Goal: Task Accomplishment & Management: Manage account settings

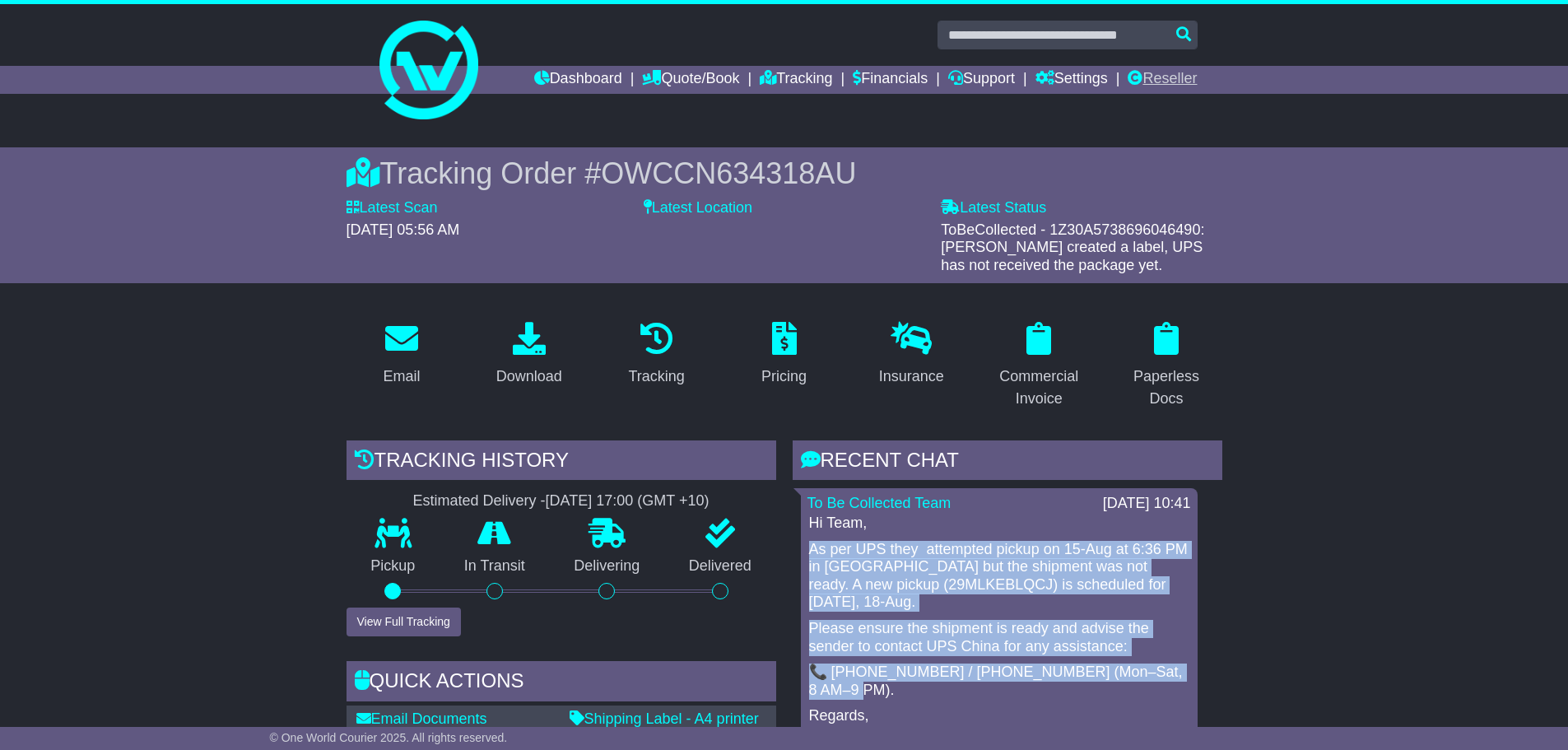
scroll to position [576, 0]
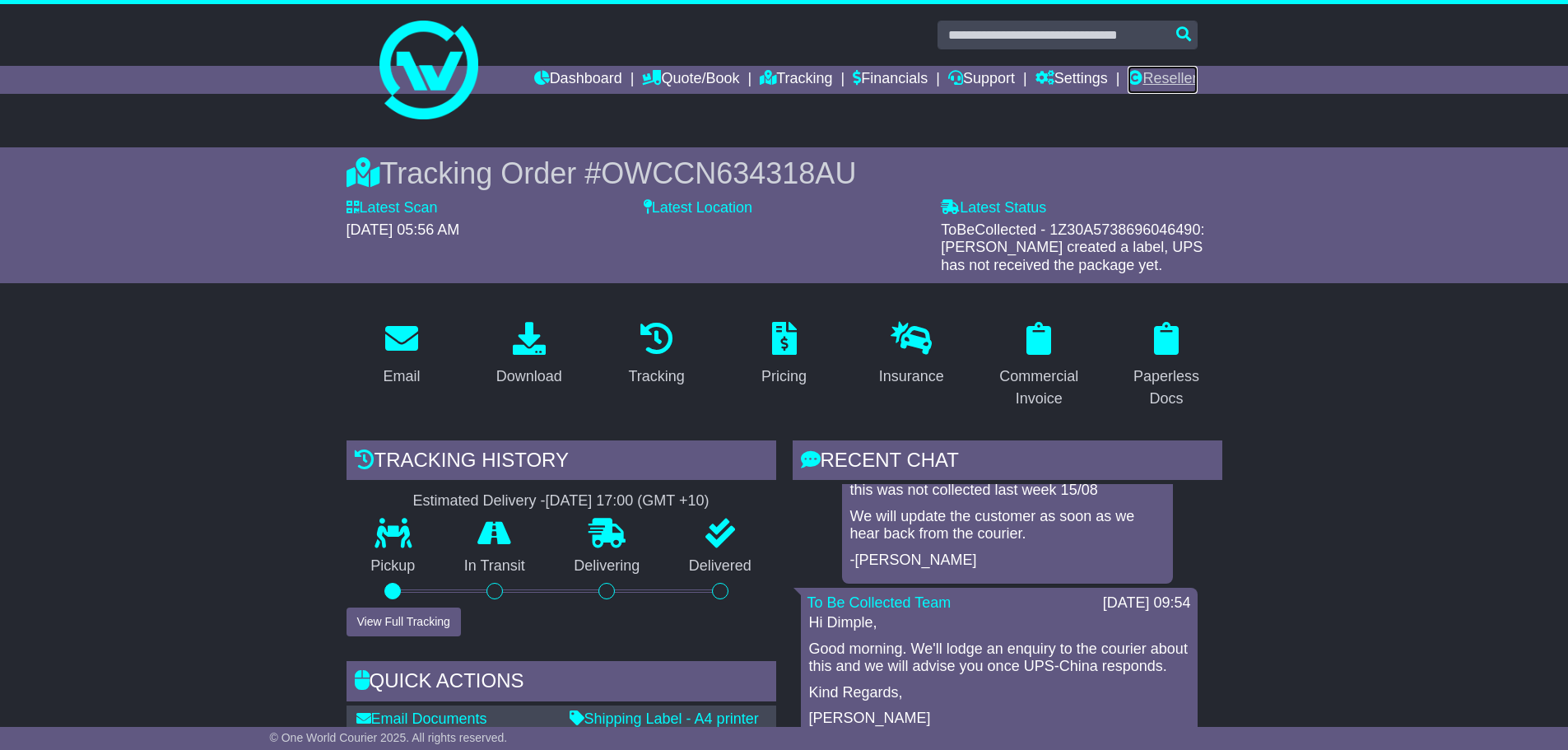
click at [1165, 72] on link "Reseller" at bounding box center [1161, 80] width 69 height 28
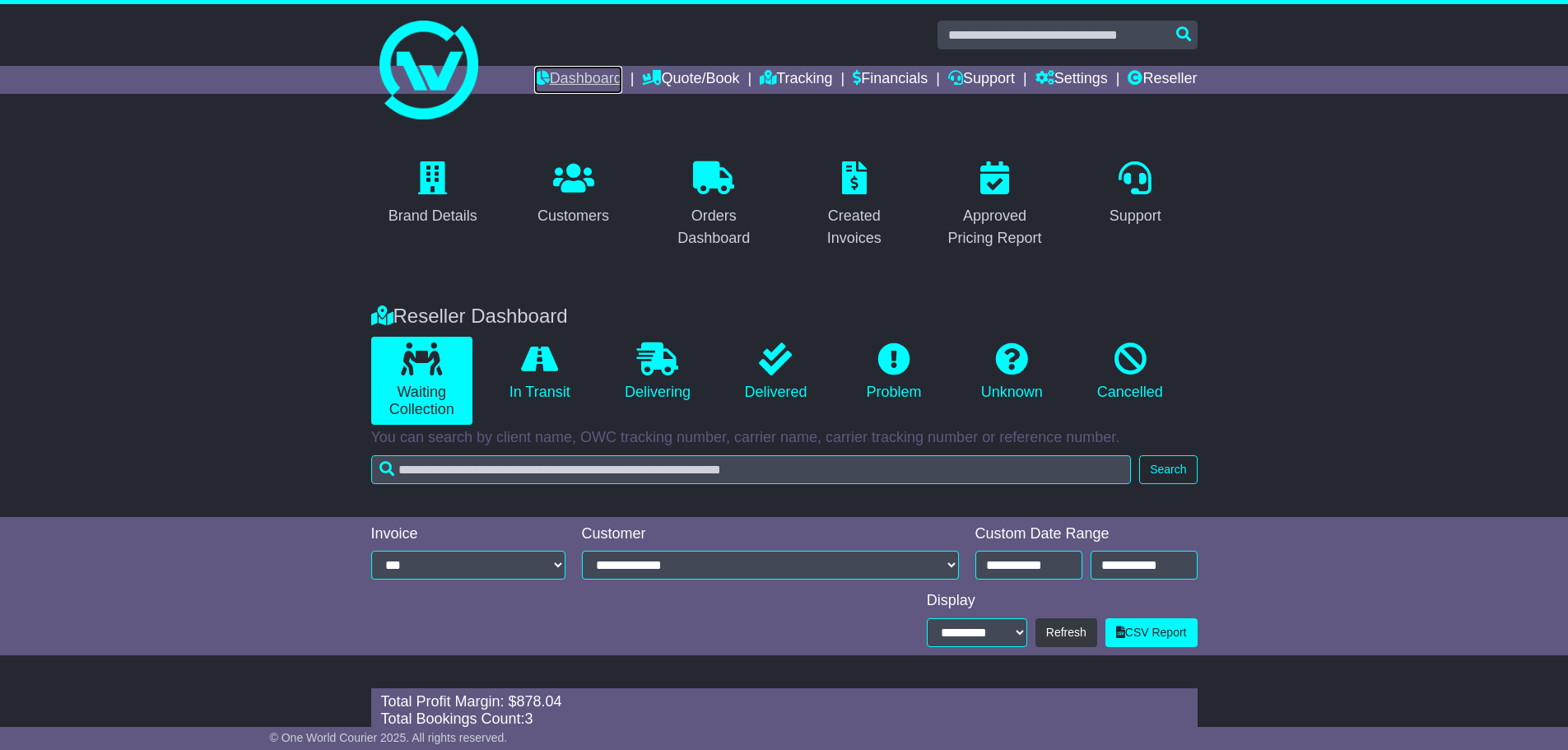
click at [558, 76] on link "Dashboard" at bounding box center [578, 80] width 88 height 28
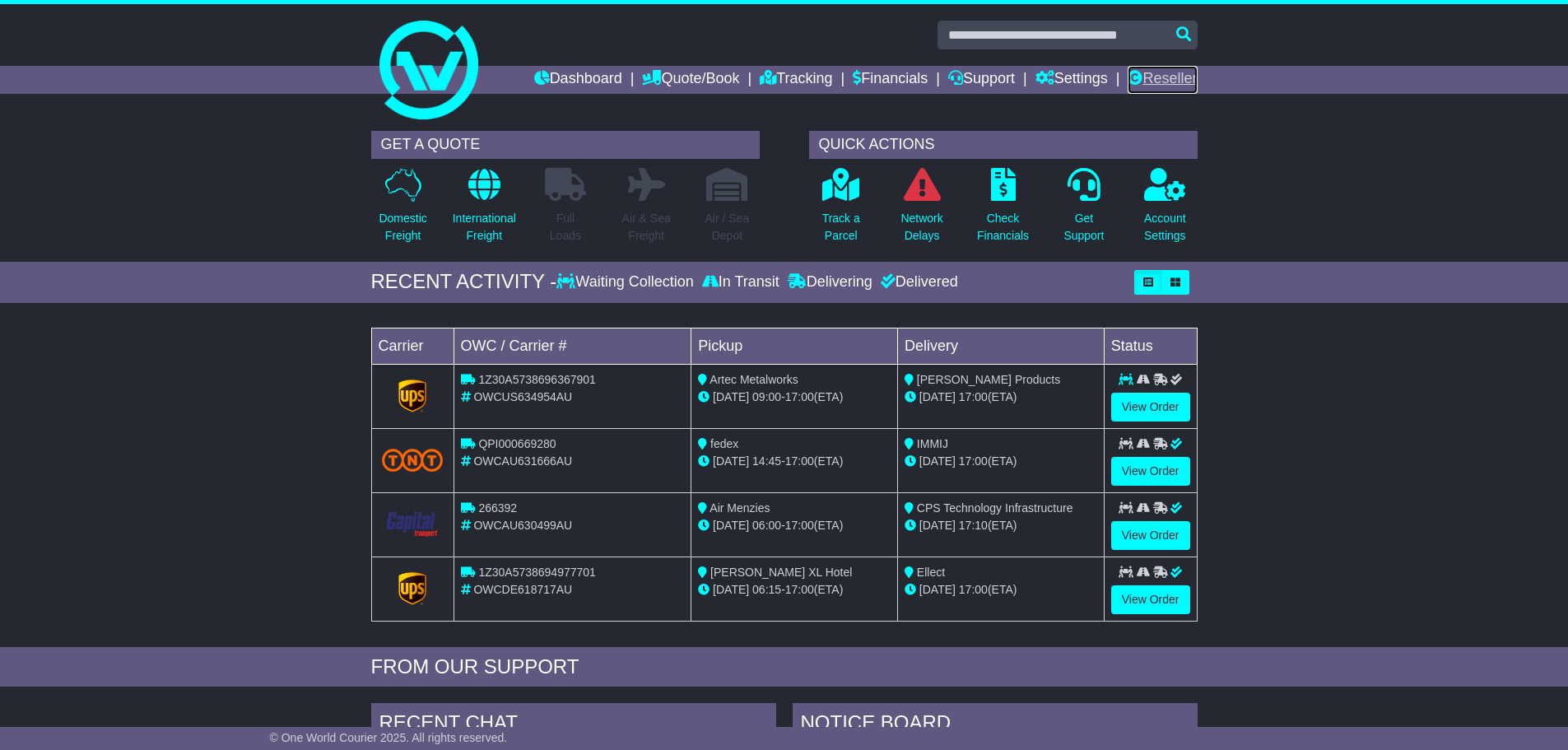
click at [1173, 77] on link "Reseller" at bounding box center [1161, 80] width 69 height 28
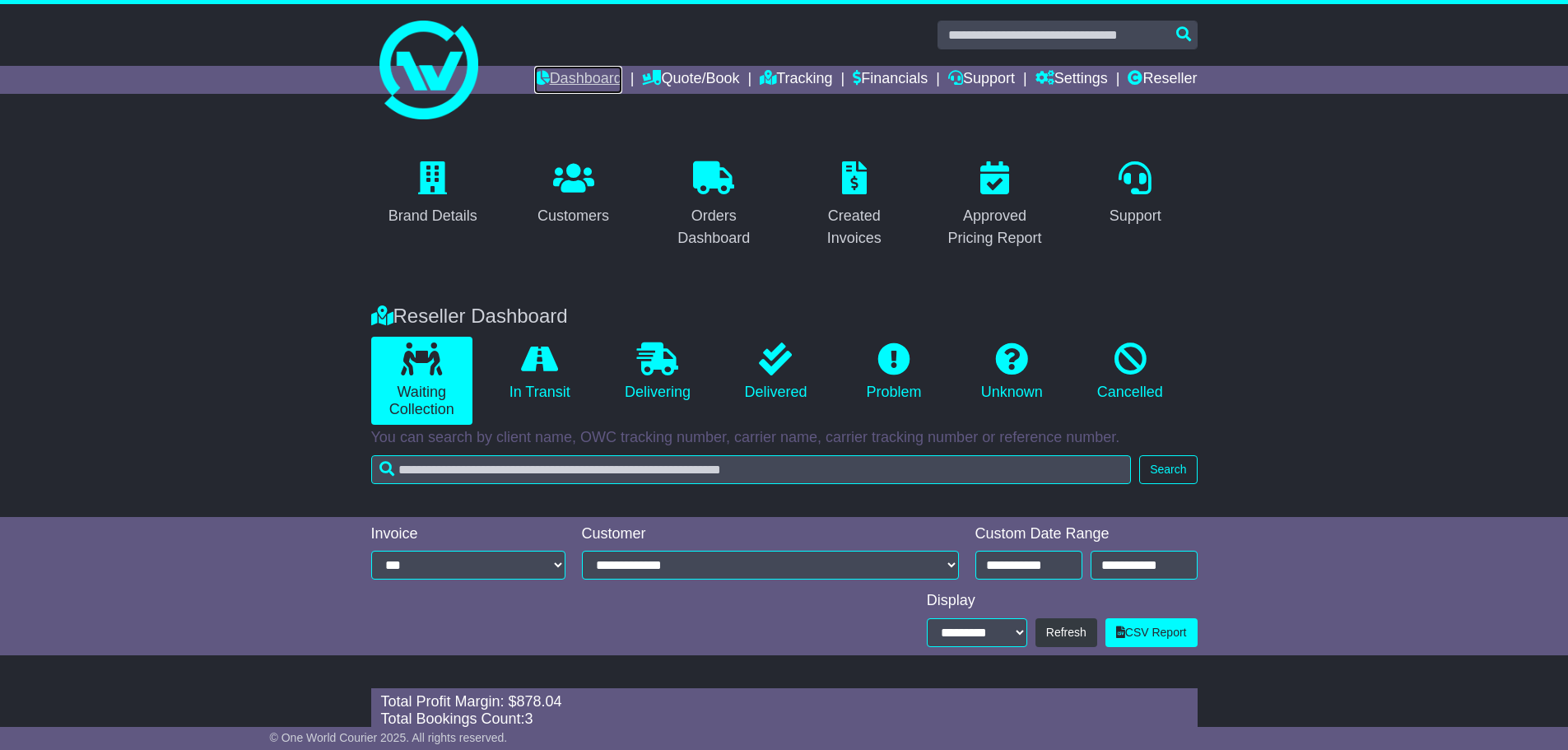
click at [575, 83] on link "Dashboard" at bounding box center [578, 80] width 88 height 28
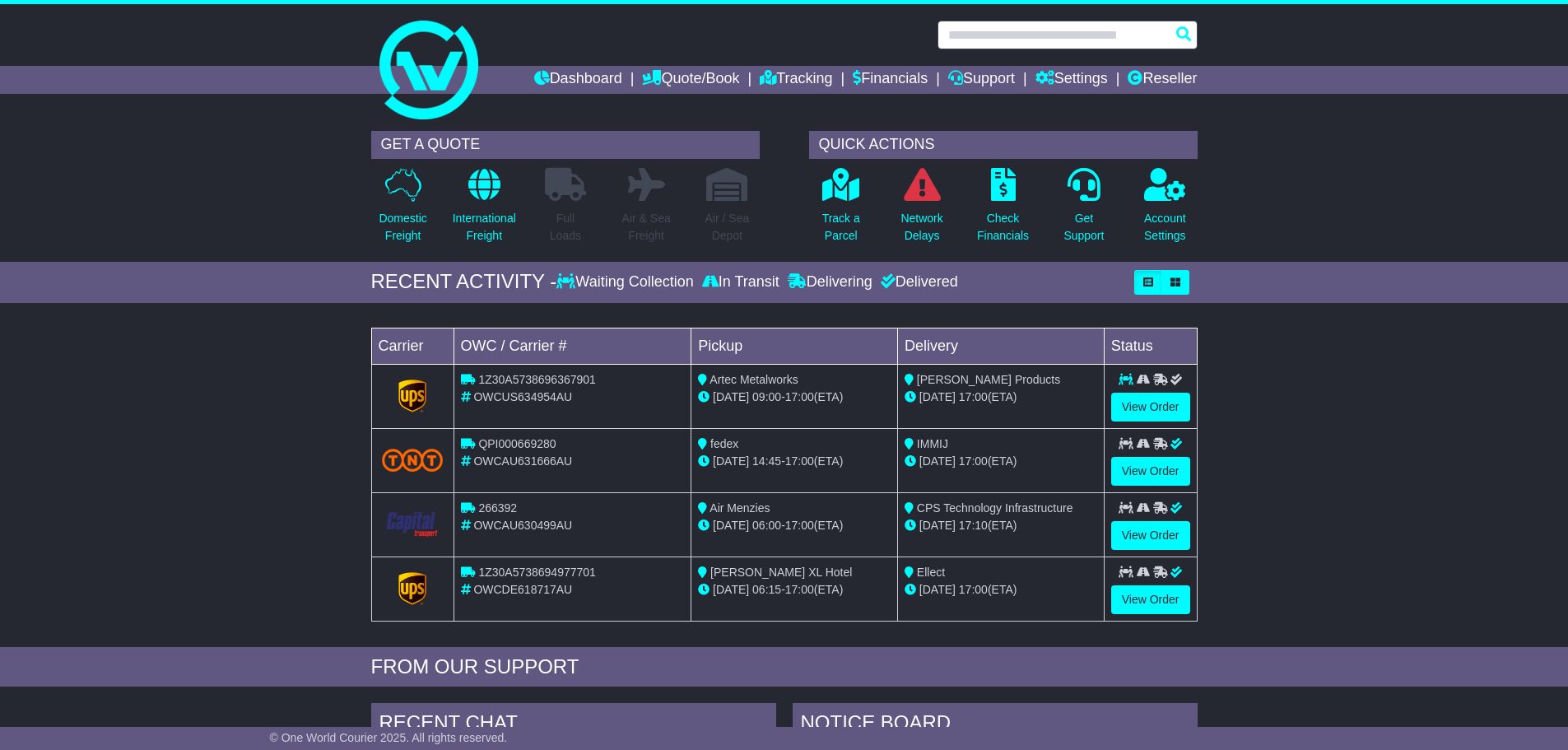
click at [1045, 32] on input "text" at bounding box center [1067, 34] width 260 height 29
click at [1026, 39] on input "text" at bounding box center [1067, 34] width 260 height 29
click at [1022, 34] on input "text" at bounding box center [1067, 34] width 260 height 29
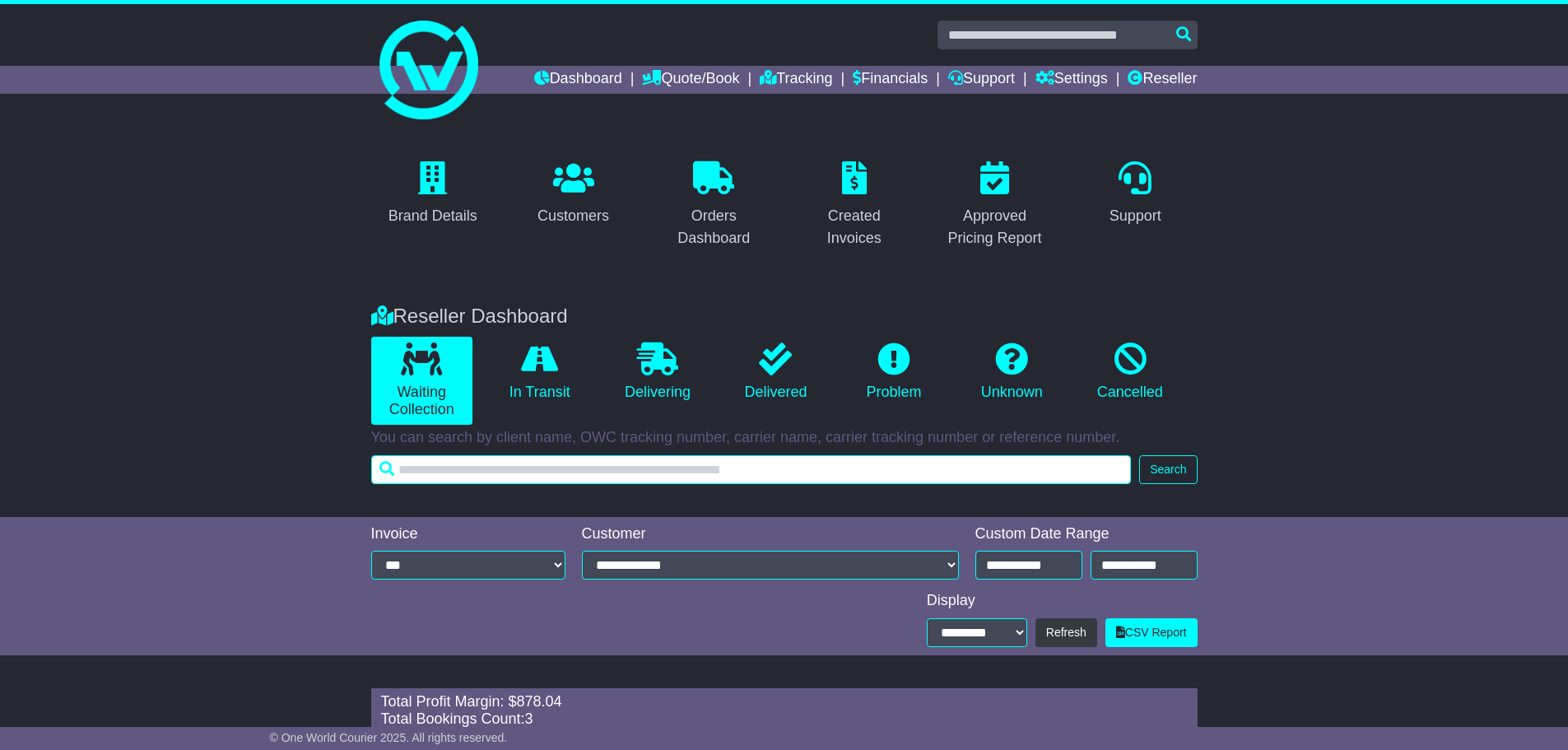
click at [619, 481] on input "text" at bounding box center [751, 469] width 760 height 29
type input "*"
type input "*****"
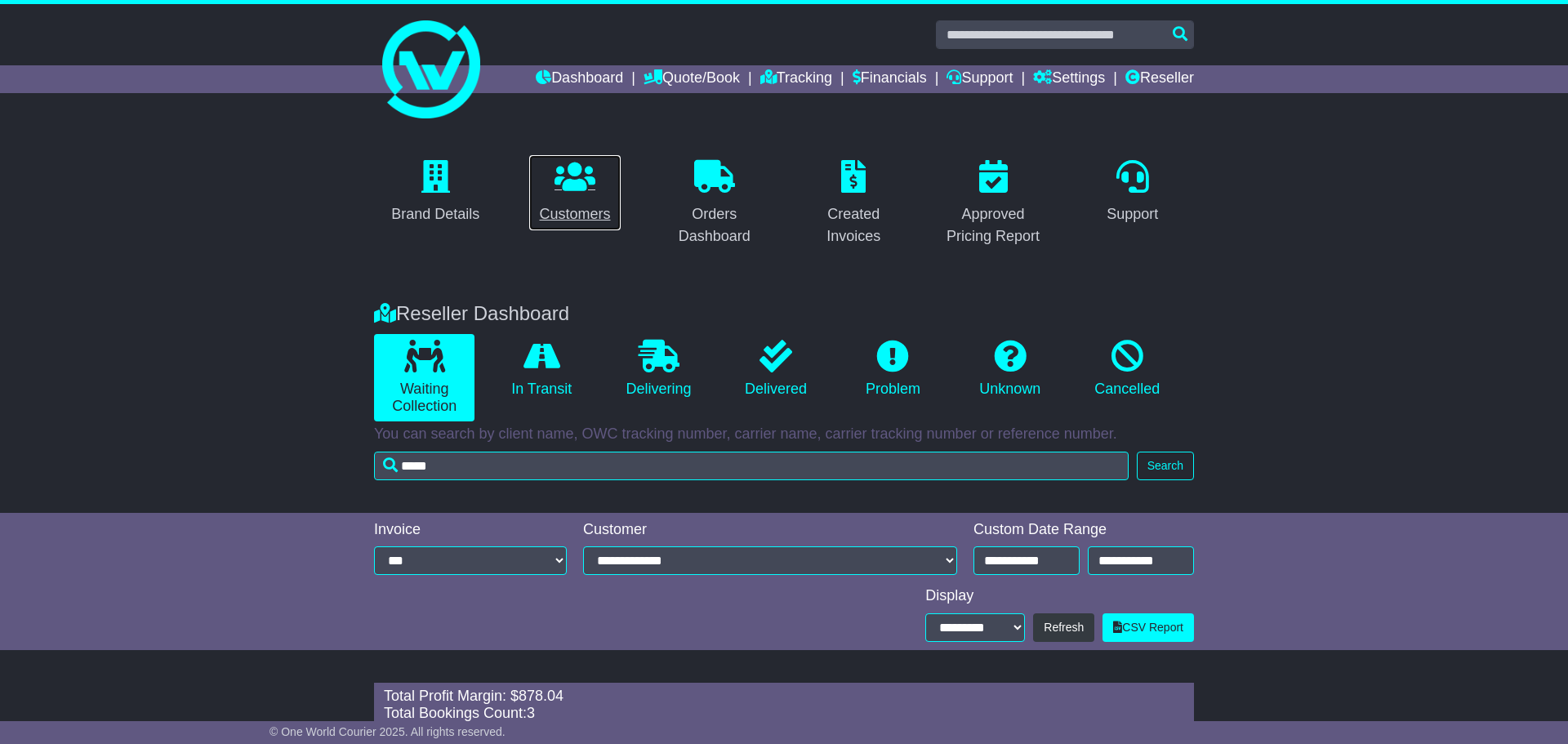
click at [567, 185] on icon at bounding box center [574, 176] width 40 height 33
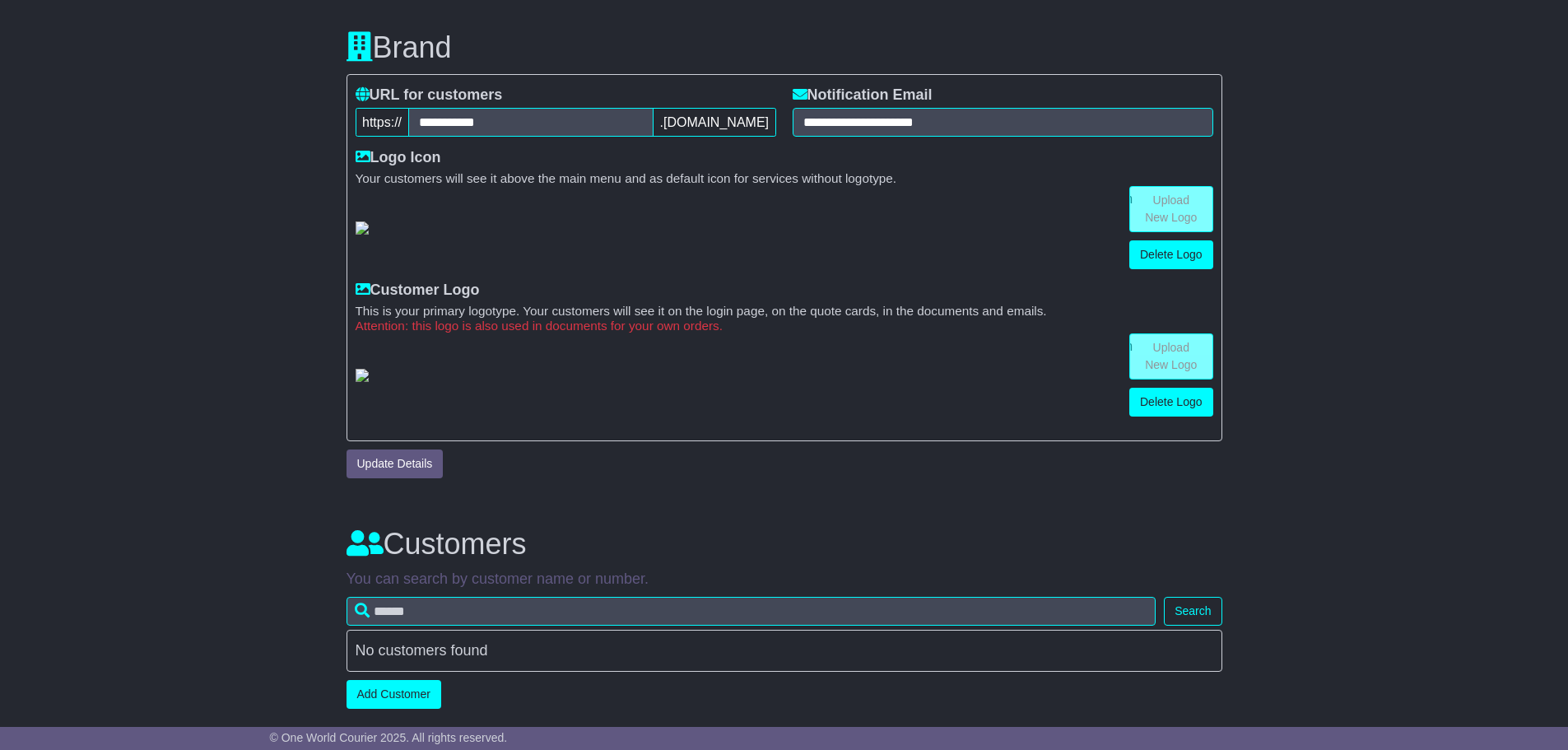
scroll to position [877, 0]
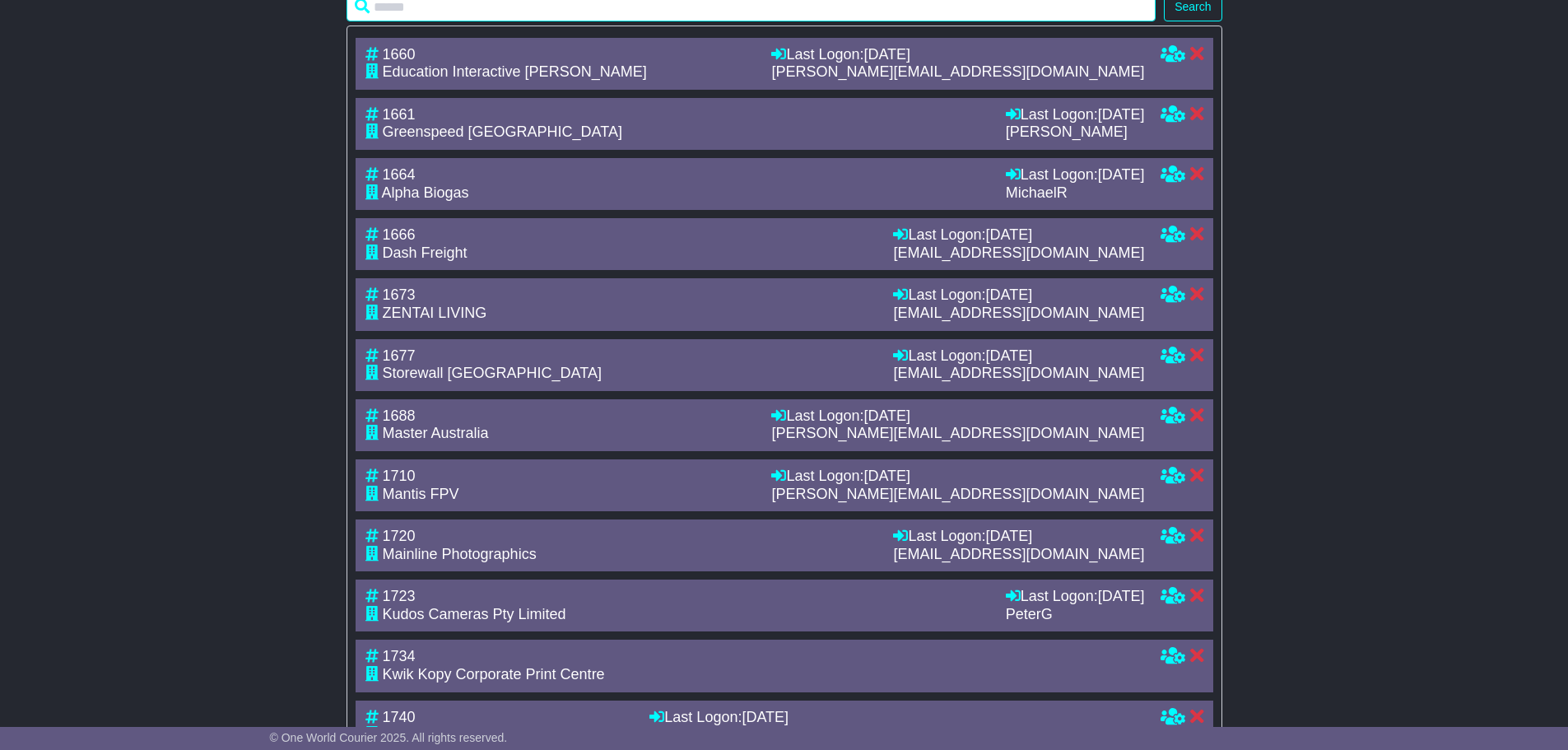
click at [491, 21] on input "text" at bounding box center [751, 6] width 809 height 29
type input "*****"
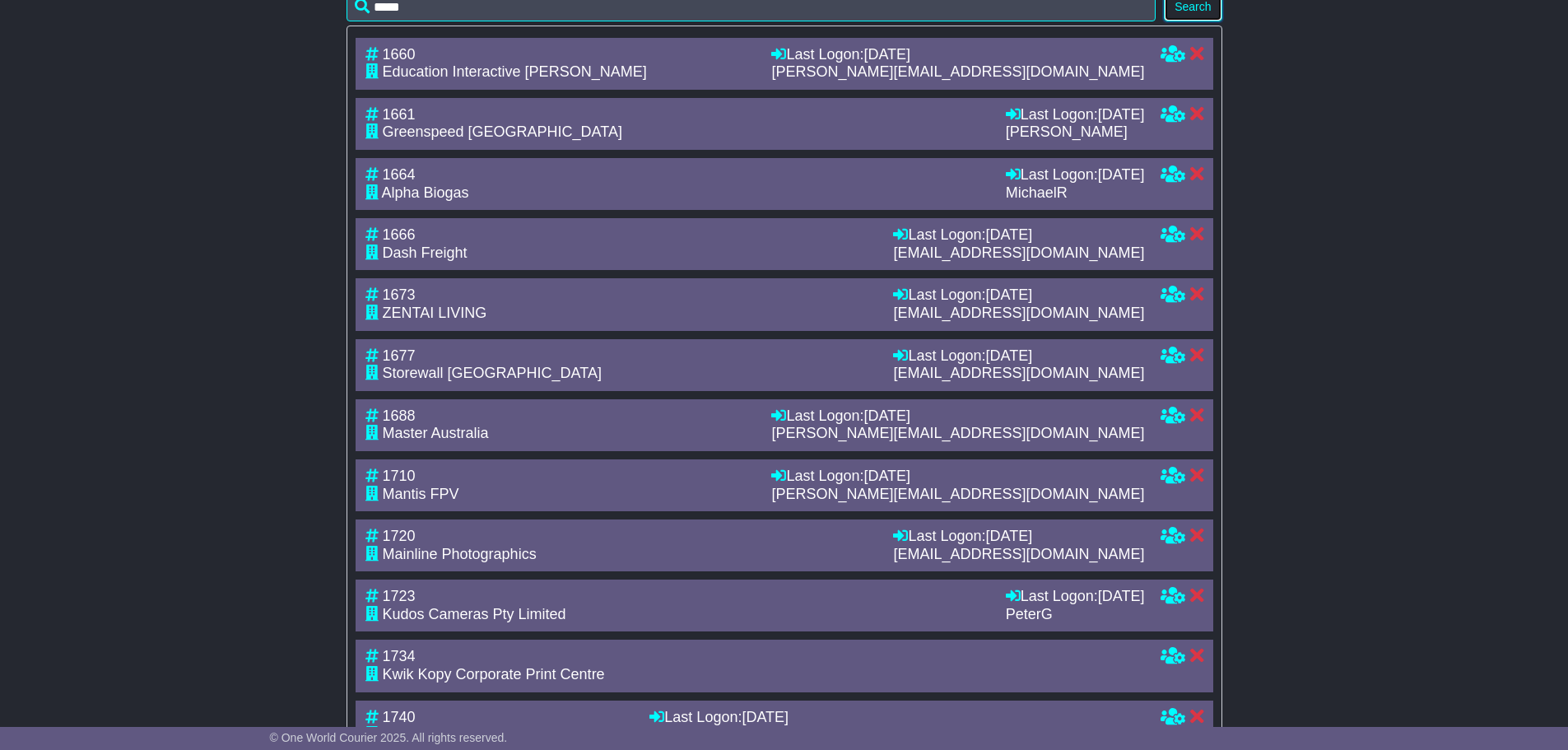
click at [1181, 21] on button "Search" at bounding box center [1192, 6] width 57 height 29
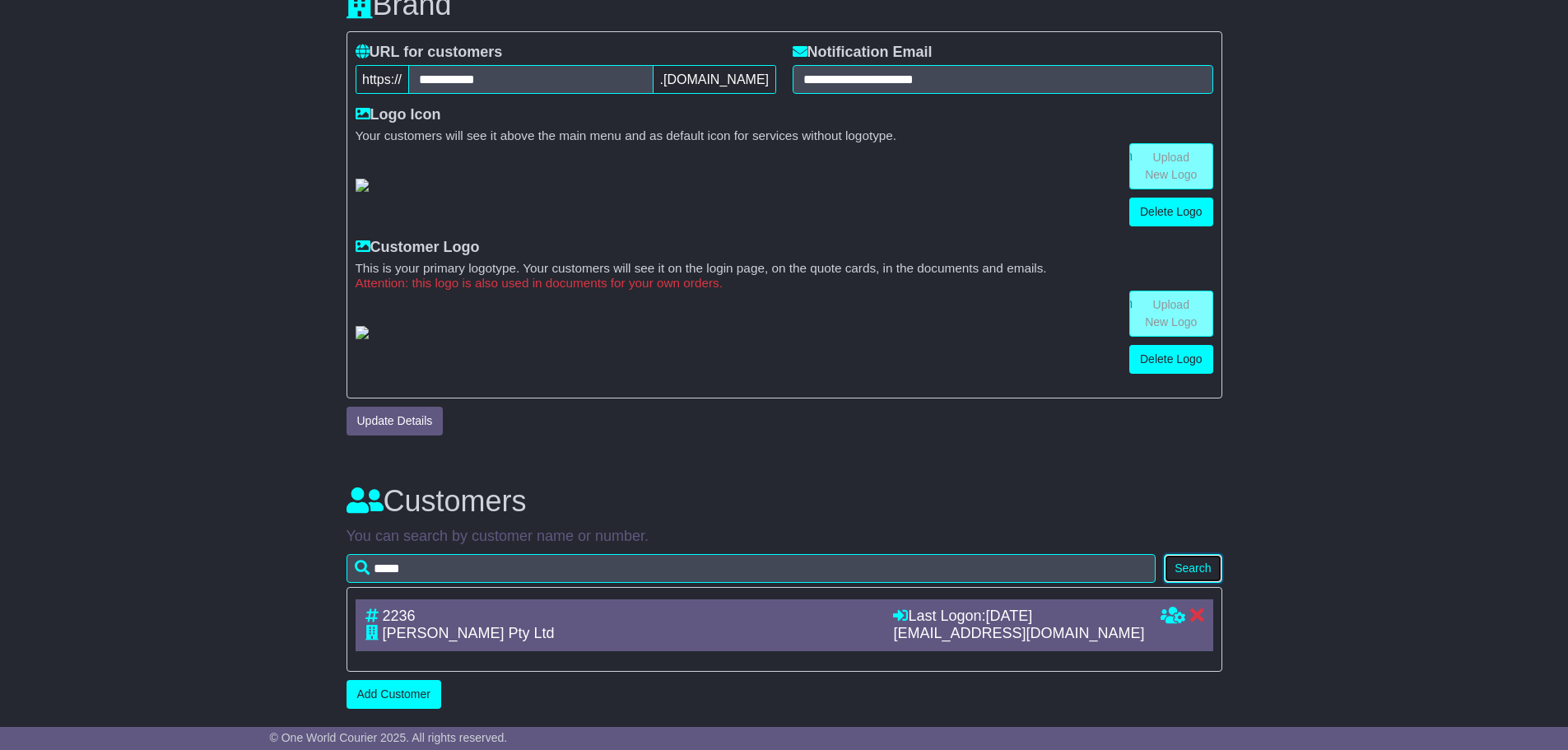
scroll to position [418, 0]
click at [1165, 615] on icon at bounding box center [1173, 615] width 25 height 15
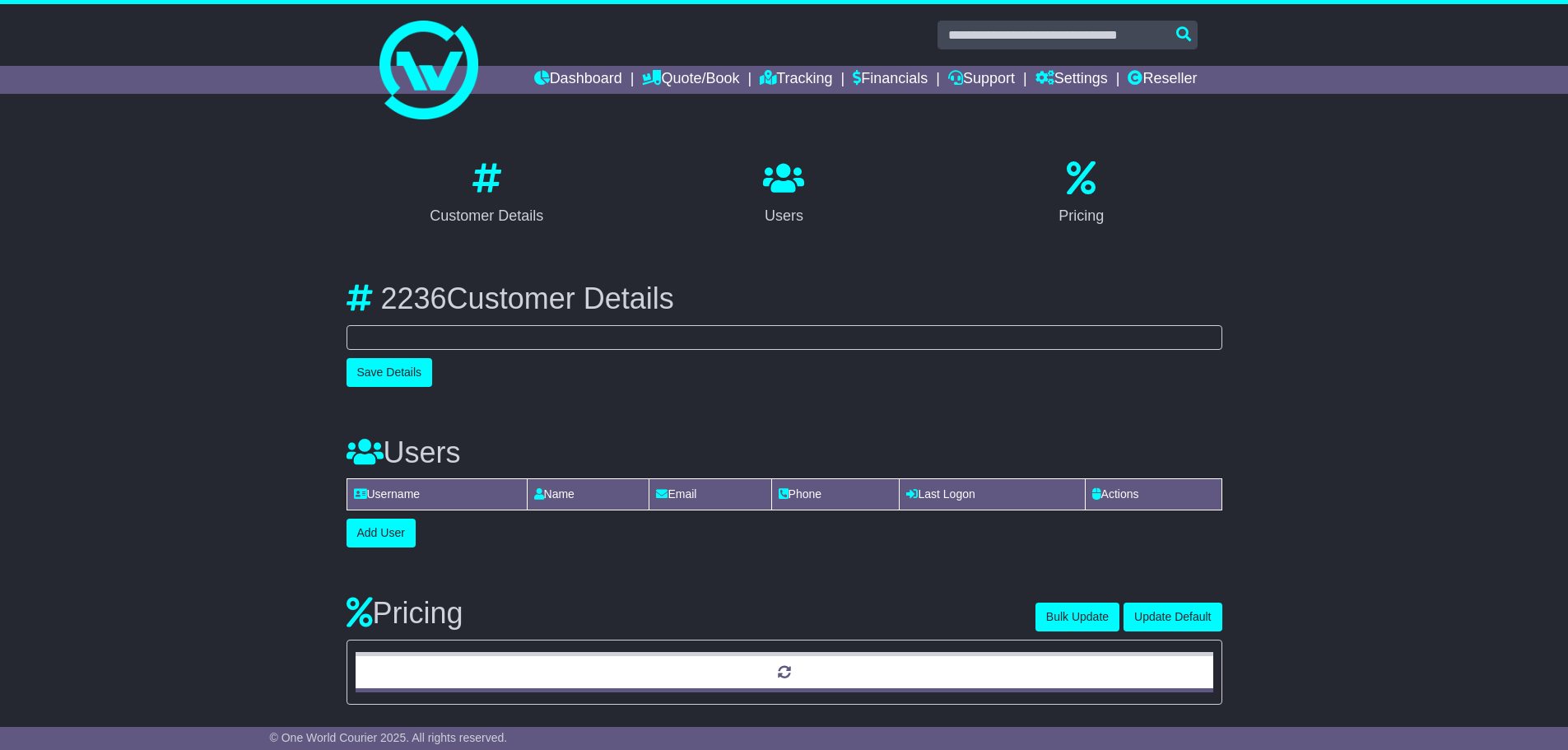
select select "**********"
select select "**"
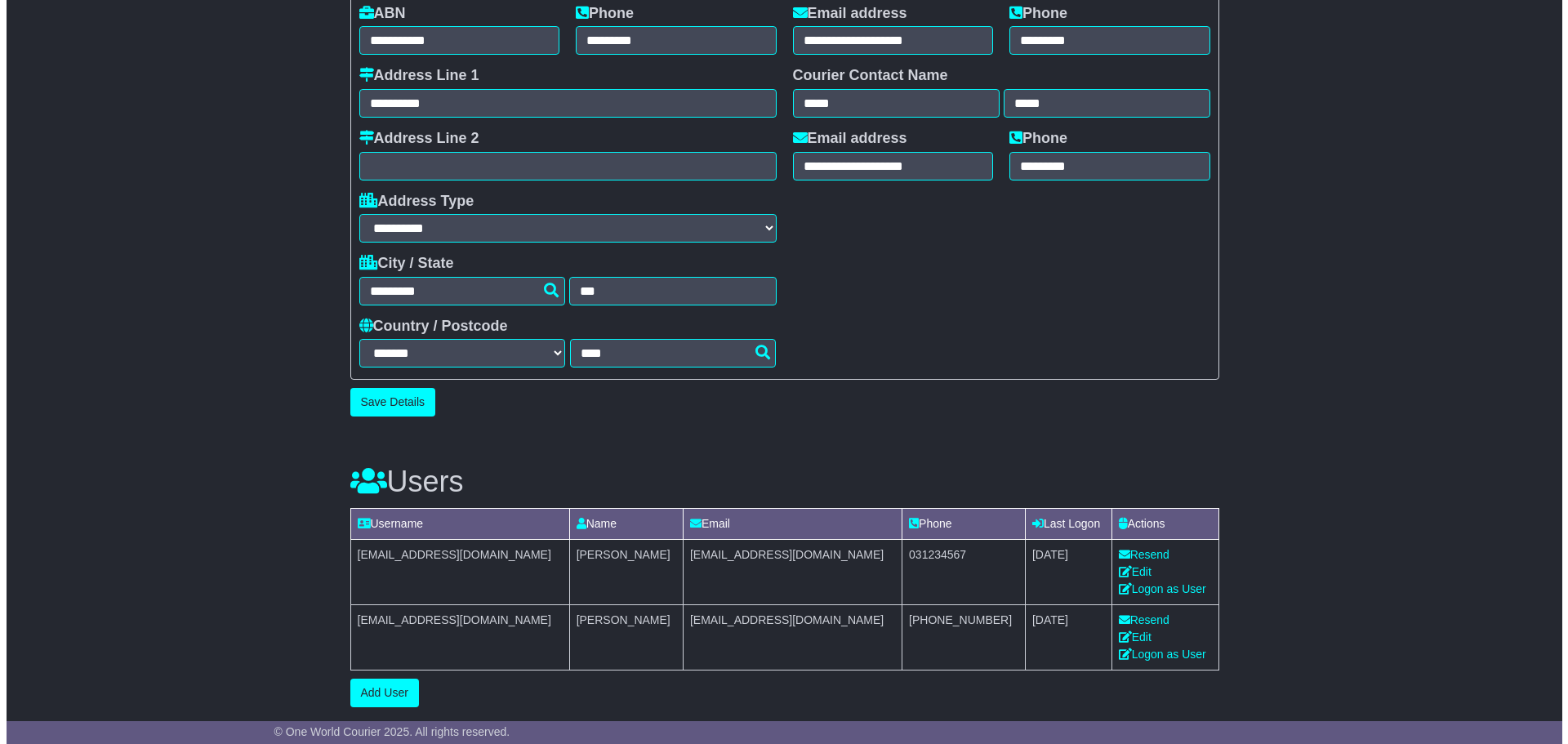
scroll to position [490, 0]
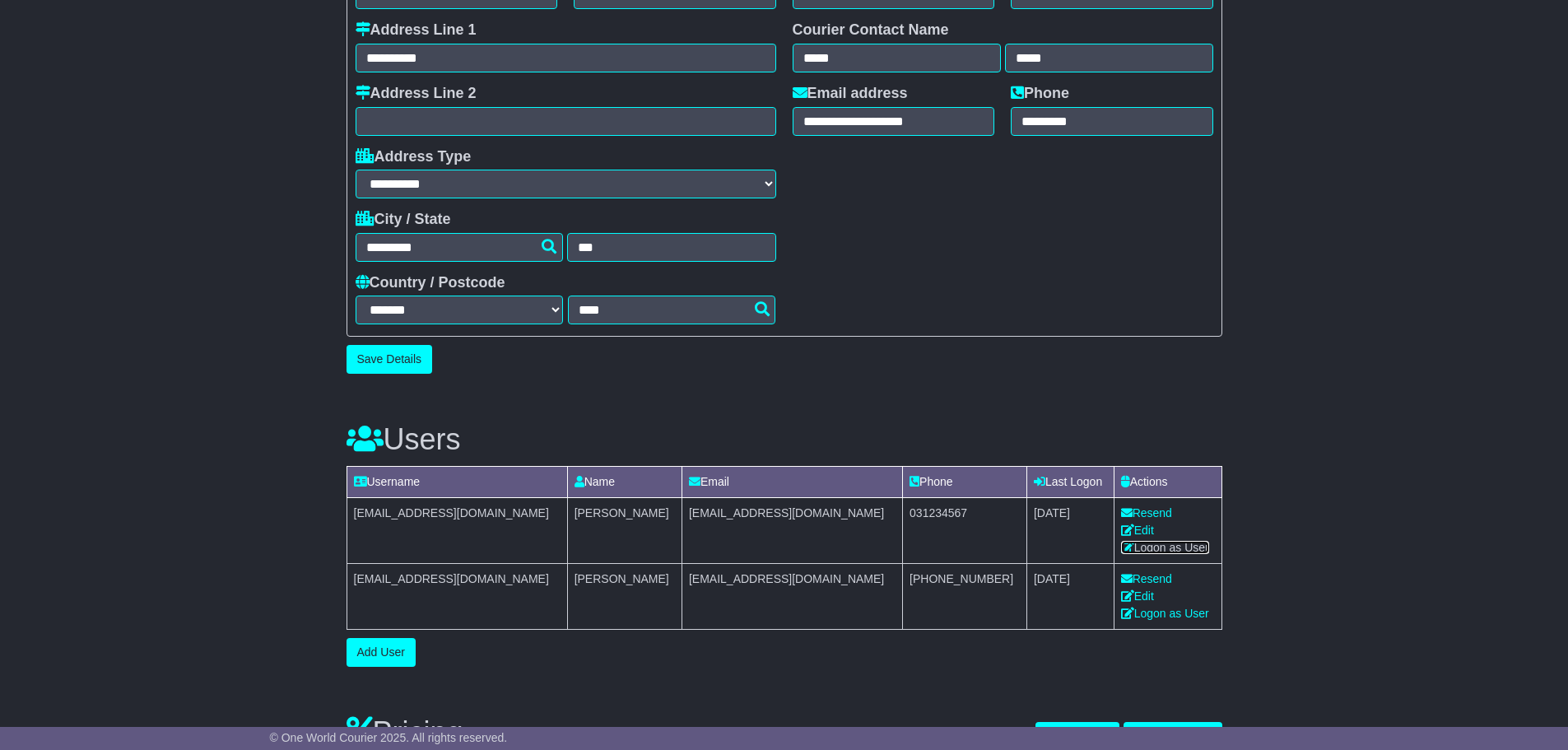
click at [1148, 545] on link "Logon as User" at bounding box center [1164, 547] width 88 height 13
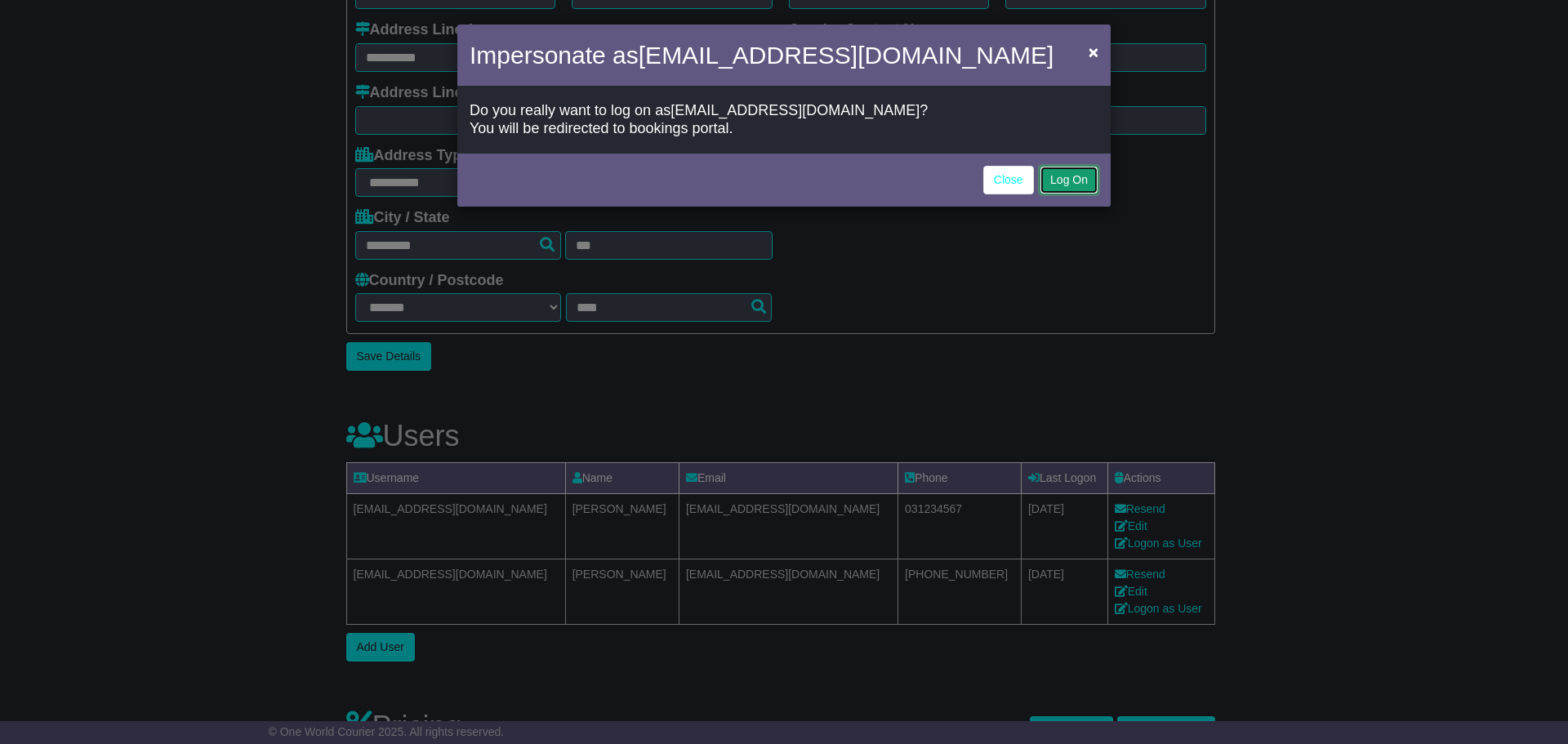
click at [1068, 179] on button "Log On" at bounding box center [1069, 179] width 59 height 28
